Goal: Information Seeking & Learning: Learn about a topic

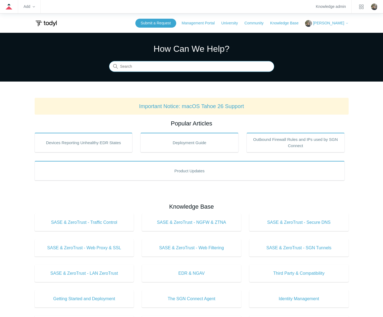
click at [191, 65] on input "Search" at bounding box center [191, 66] width 165 height 11
type input "mobile"
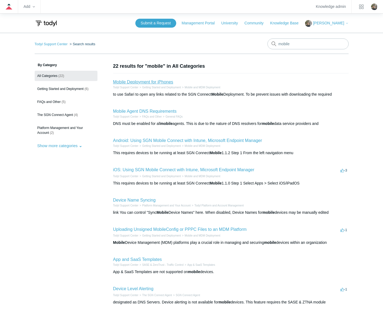
click at [157, 82] on link "Mobile Deployment for iPhones" at bounding box center [143, 82] width 60 height 5
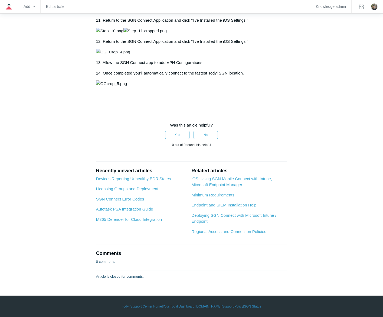
scroll to position [893, 0]
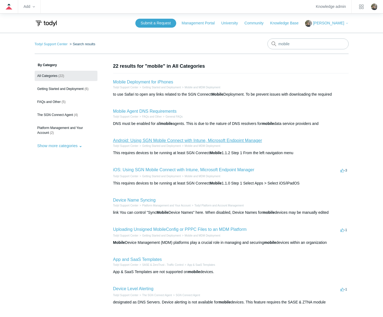
click at [166, 140] on link "Android: Using SGN Mobile Connect with Intune, Microsoft Endpoint Manager" at bounding box center [187, 140] width 149 height 5
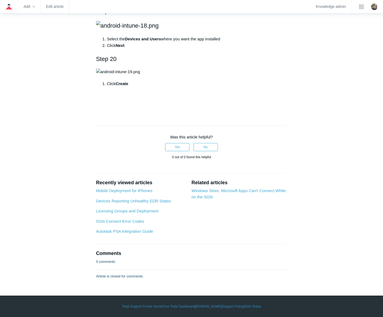
scroll to position [2139, 0]
